Goal: Task Accomplishment & Management: Manage account settings

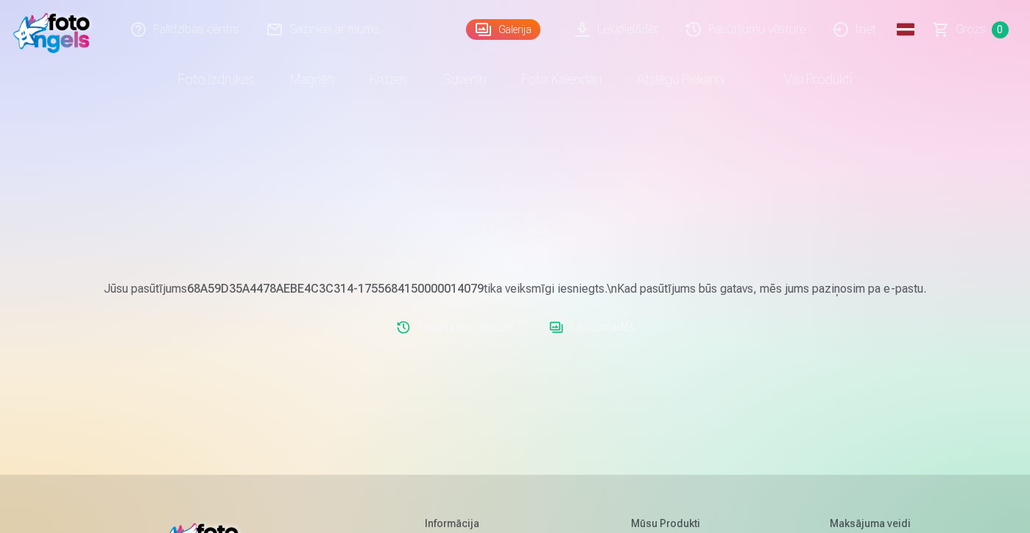
click at [867, 32] on link "Iziet" at bounding box center [856, 29] width 71 height 59
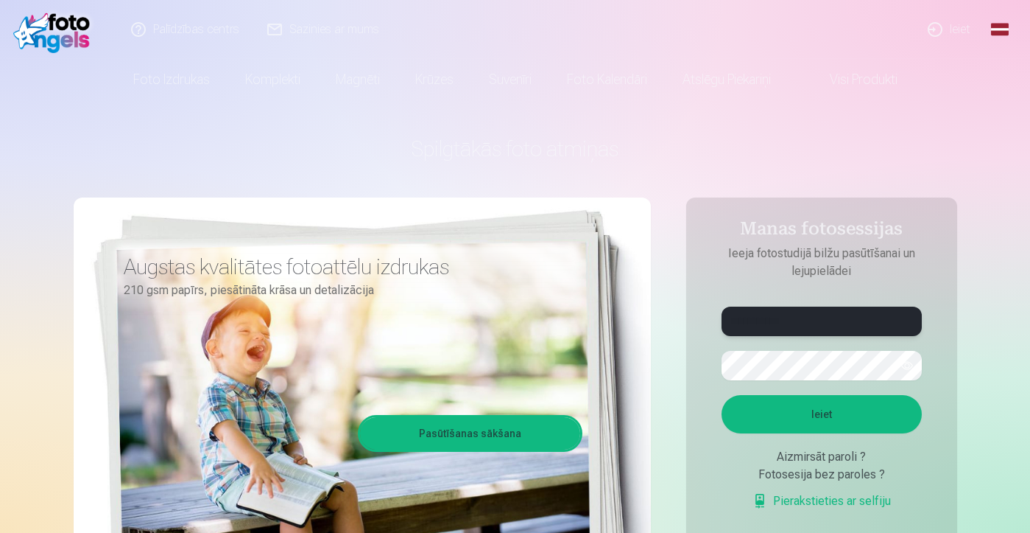
type input "**********"
click at [821, 414] on button "Ieiet" at bounding box center [822, 414] width 200 height 38
click at [862, 433] on button "Ieiet" at bounding box center [822, 414] width 200 height 38
